Goal: Navigation & Orientation: Find specific page/section

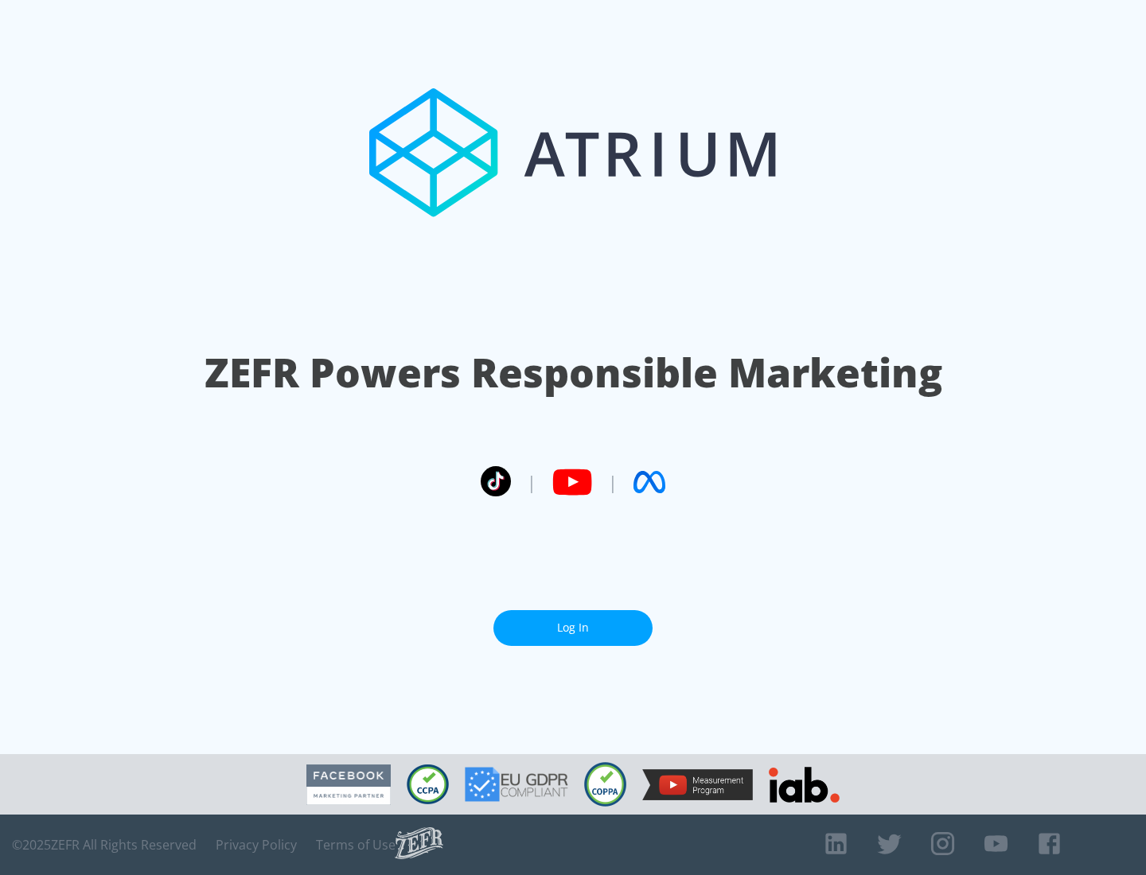
click at [573, 628] on link "Log In" at bounding box center [572, 628] width 159 height 36
